Goal: Task Accomplishment & Management: Manage account settings

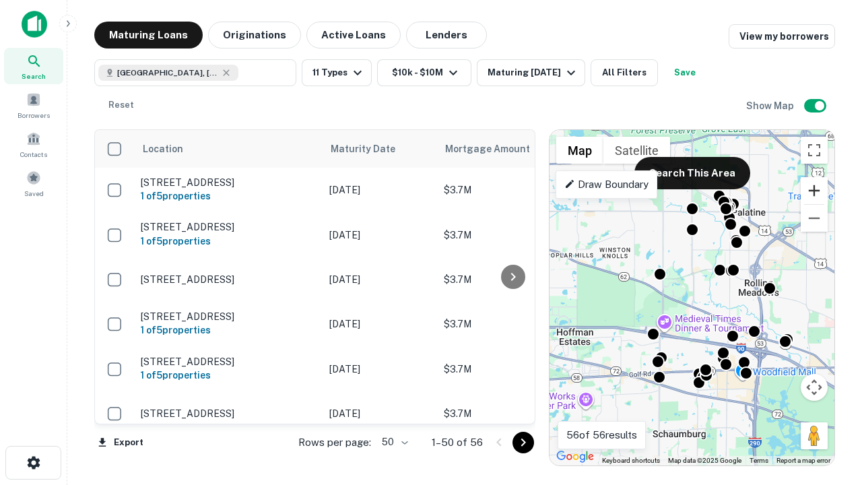
click at [814, 191] on button "Zoom in" at bounding box center [814, 190] width 27 height 27
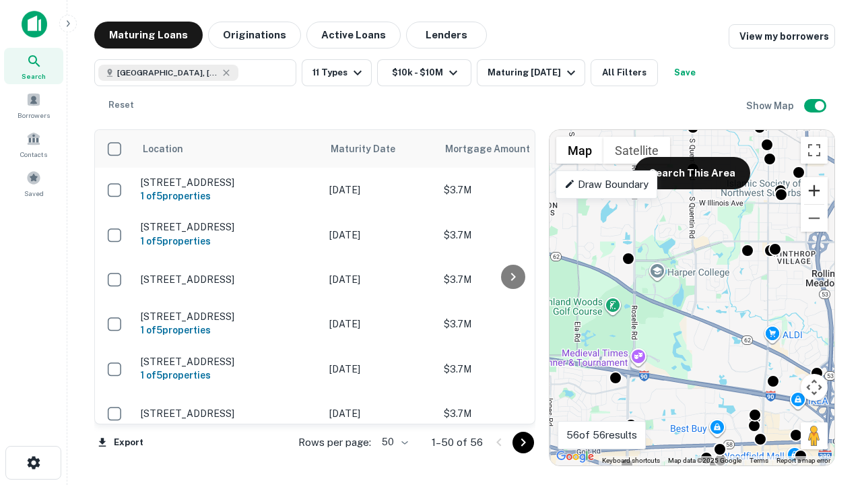
click at [814, 191] on button "Zoom in" at bounding box center [814, 190] width 27 height 27
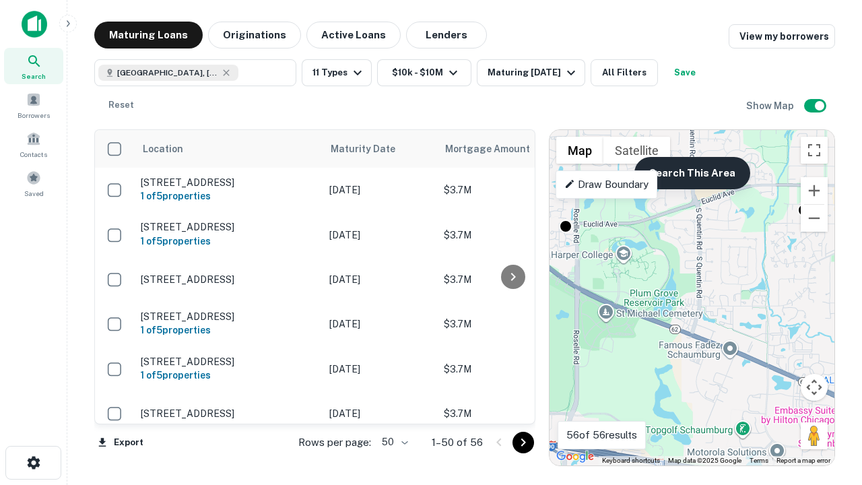
click at [692, 173] on button "Search This Area" at bounding box center [692, 173] width 116 height 32
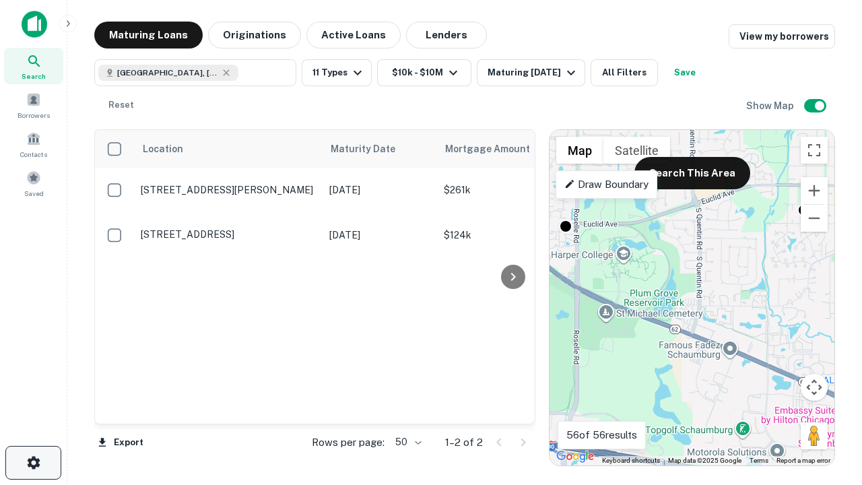
click at [33, 463] on icon "button" at bounding box center [34, 463] width 16 height 16
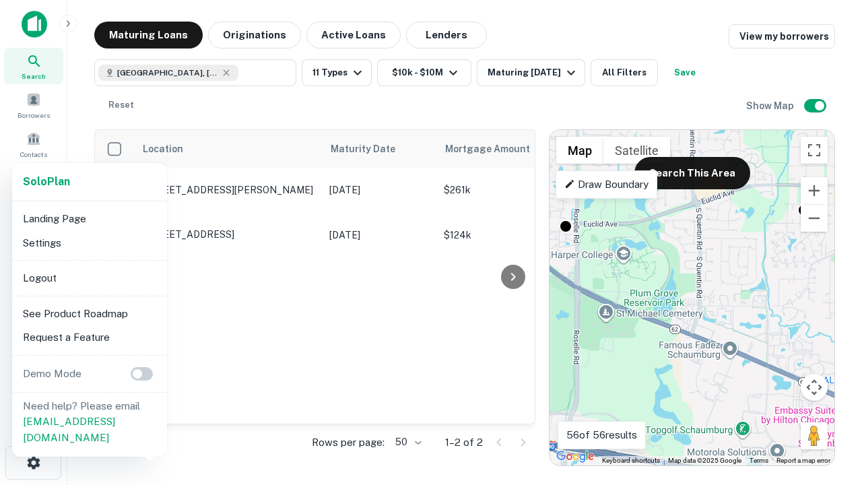
click at [89, 277] on li "Logout" at bounding box center [90, 278] width 144 height 24
